Goal: Navigation & Orientation: Find specific page/section

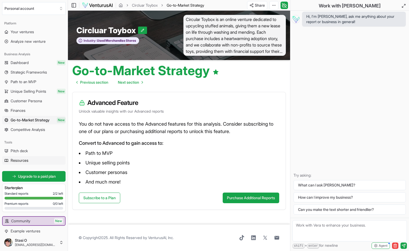
click at [28, 159] on span "Resources" at bounding box center [20, 160] width 18 height 5
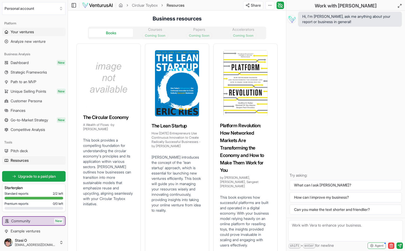
click at [29, 31] on span "Your ventures" at bounding box center [22, 31] width 23 height 5
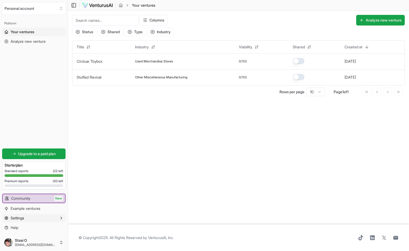
click at [20, 217] on span "Settings" at bounding box center [18, 217] width 14 height 5
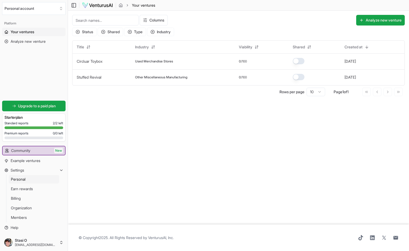
click at [23, 179] on span "Personal" at bounding box center [18, 178] width 15 height 5
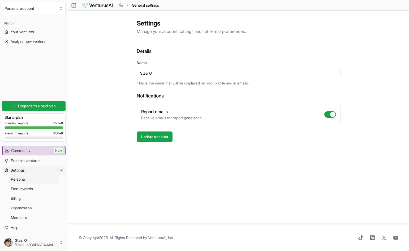
click at [117, 5] on div "General settings" at bounding box center [137, 5] width 44 height 5
click at [120, 5] on icon "breadcrumb" at bounding box center [121, 5] width 4 height 4
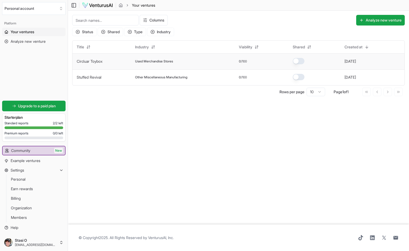
click at [90, 61] on link "Circluar Toybox" at bounding box center [90, 61] width 26 height 5
